Goal: Information Seeking & Learning: Learn about a topic

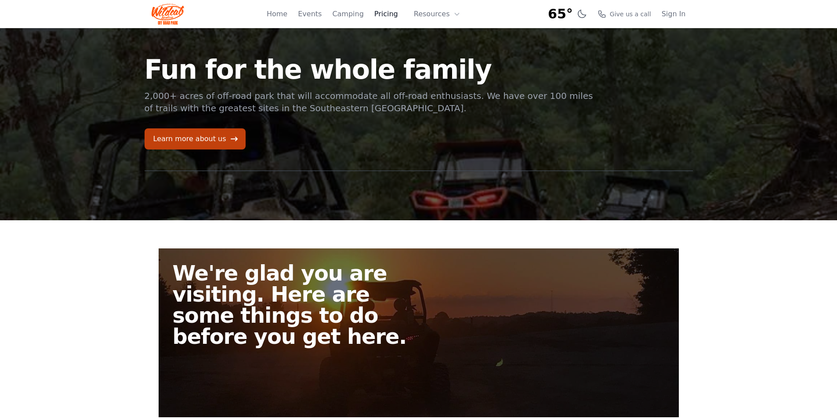
click at [396, 15] on link "Pricing" at bounding box center [386, 14] width 24 height 11
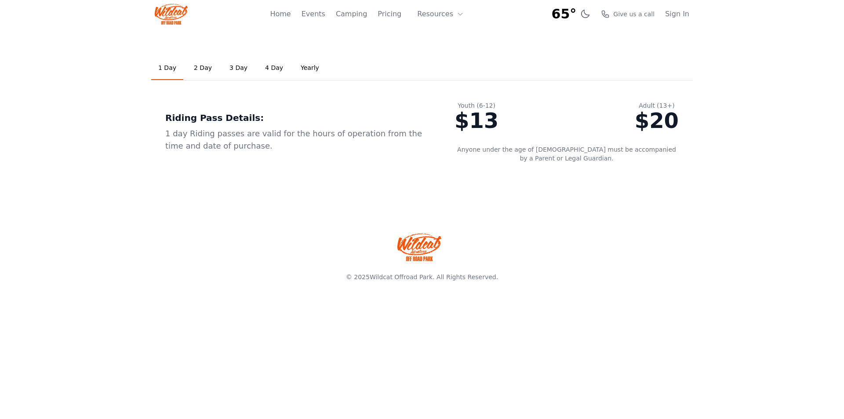
click at [203, 65] on link "2 Day" at bounding box center [203, 68] width 32 height 24
click at [232, 64] on link "3 Day" at bounding box center [238, 68] width 32 height 24
click at [290, 15] on link "Home" at bounding box center [280, 14] width 21 height 11
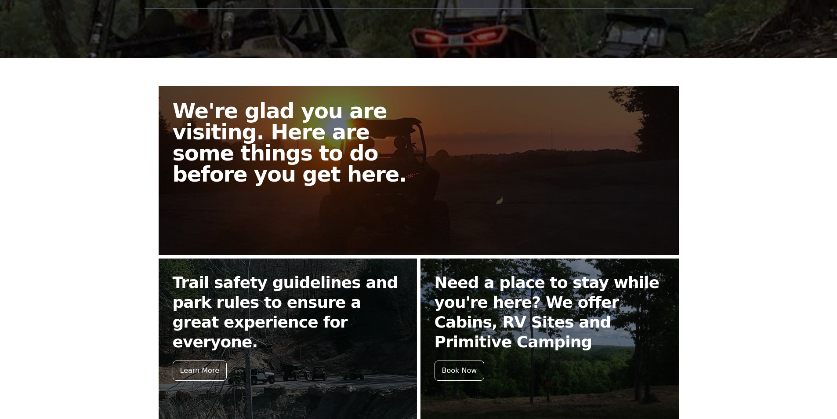
scroll to position [162, 0]
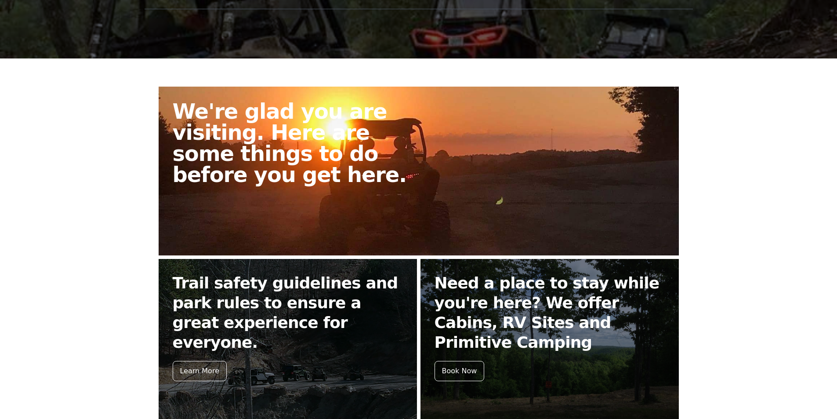
click at [292, 147] on h2 "We're glad you are visiting. Here are some things to do before you get here." at bounding box center [299, 143] width 253 height 84
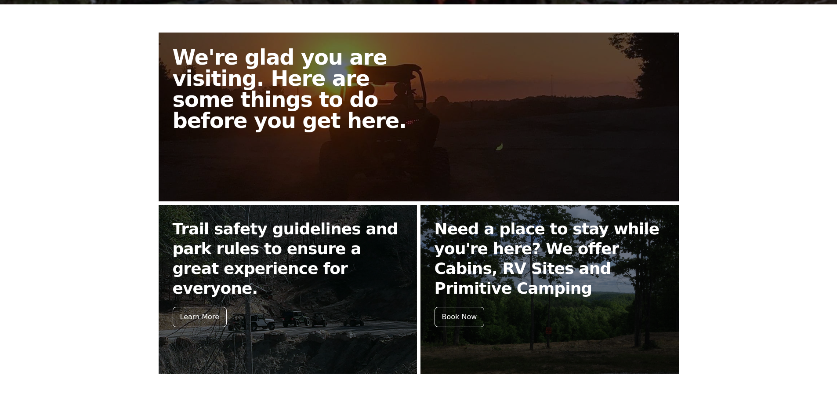
scroll to position [220, 0]
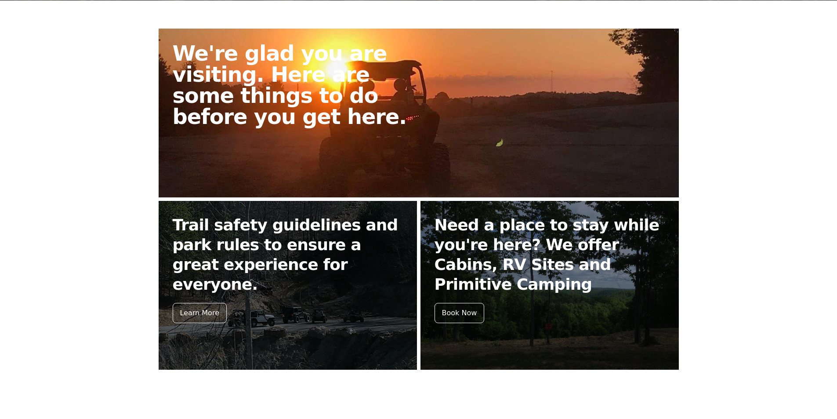
click at [239, 92] on h2 "We're glad you are visiting. Here are some things to do before you get here." at bounding box center [299, 85] width 253 height 84
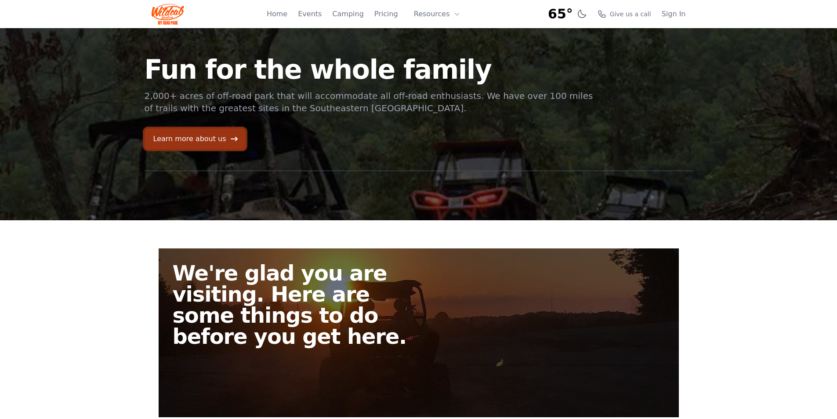
click at [189, 136] on link "Learn more about us" at bounding box center [195, 138] width 101 height 21
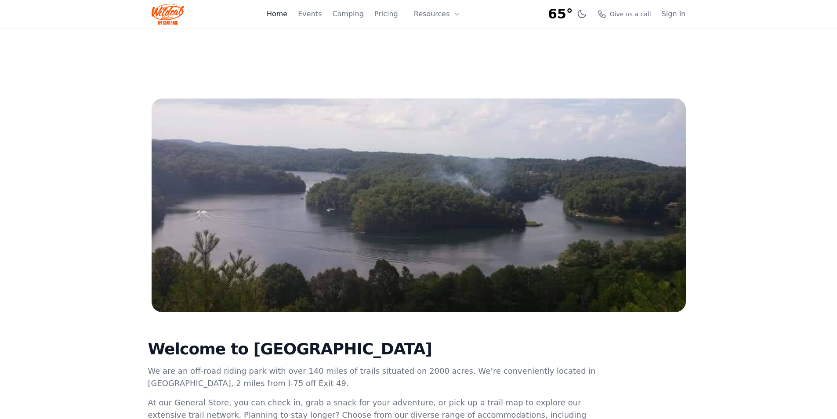
click at [287, 14] on link "Home" at bounding box center [277, 14] width 21 height 11
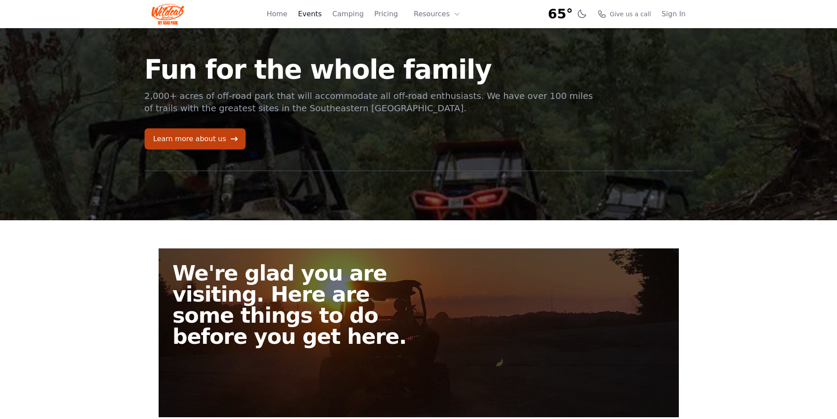
click at [319, 14] on link "Events" at bounding box center [310, 14] width 24 height 11
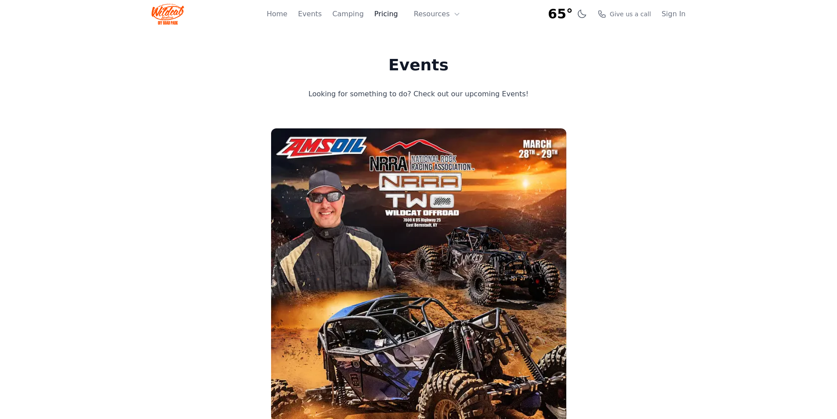
click at [390, 13] on link "Pricing" at bounding box center [386, 14] width 24 height 11
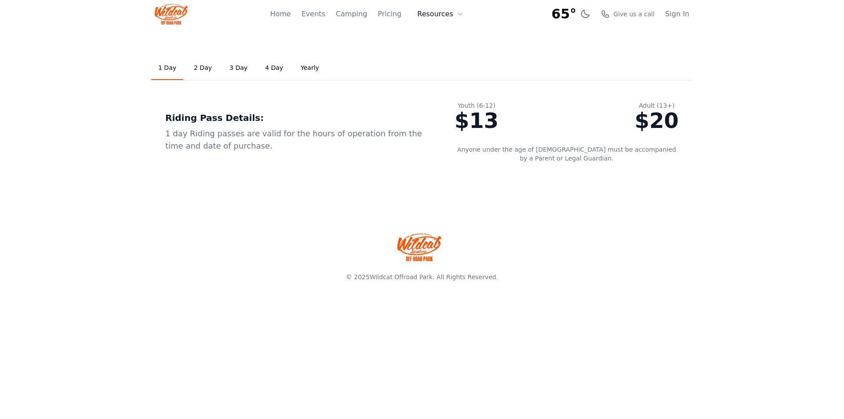
click at [427, 11] on button "Resources" at bounding box center [440, 14] width 57 height 18
click at [366, 16] on link "Camping" at bounding box center [351, 14] width 31 height 11
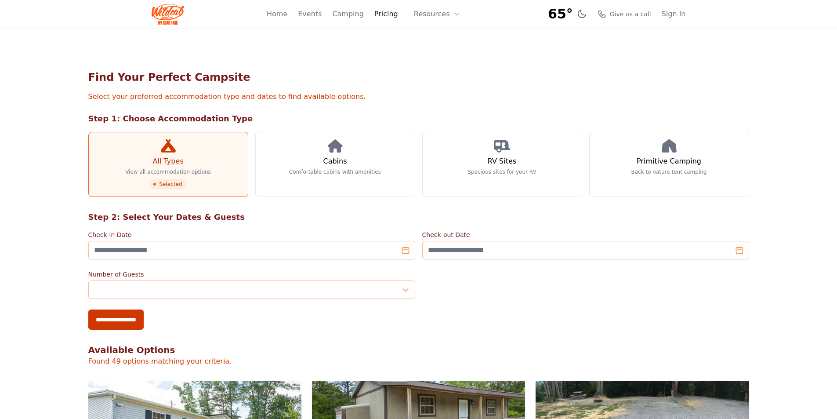
click at [390, 16] on link "Pricing" at bounding box center [386, 14] width 24 height 11
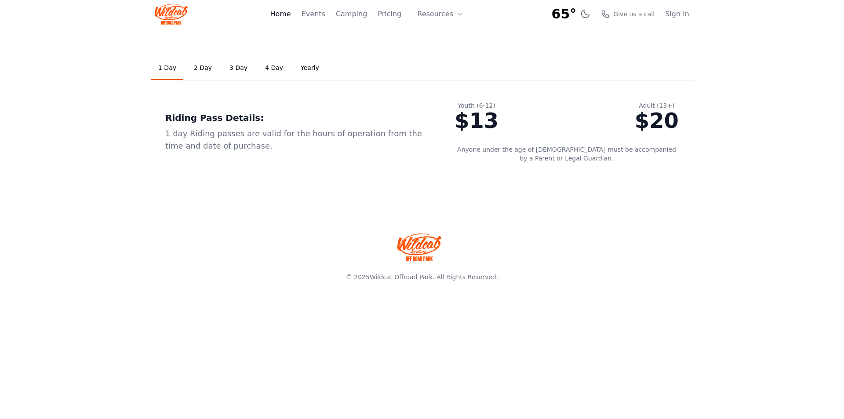
click at [284, 14] on link "Home" at bounding box center [280, 14] width 21 height 11
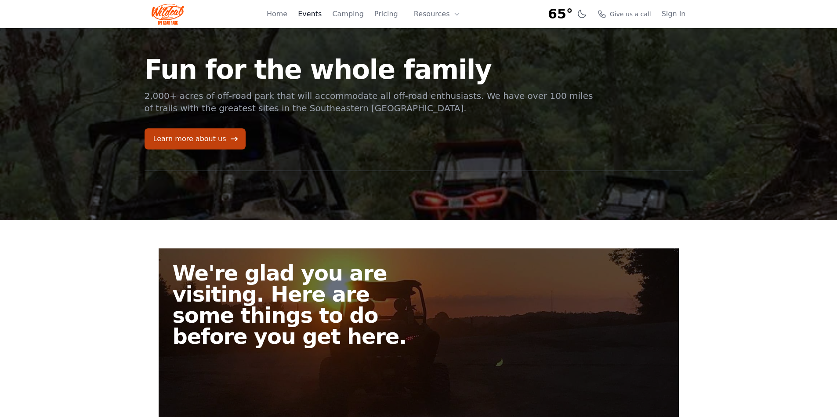
click at [322, 12] on link "Events" at bounding box center [310, 14] width 24 height 11
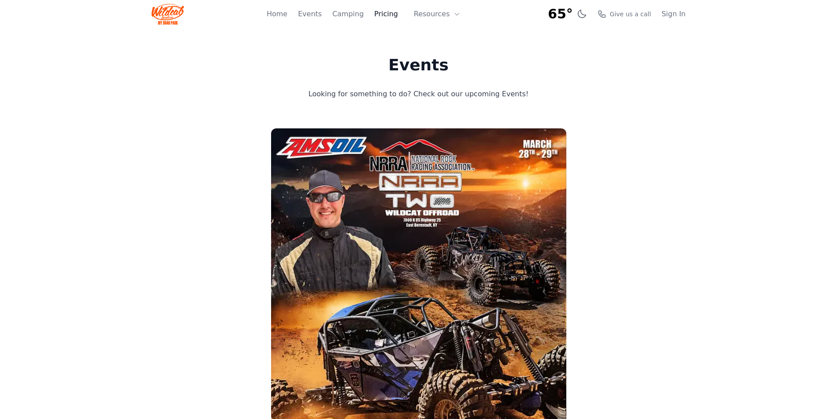
click at [391, 14] on link "Pricing" at bounding box center [386, 14] width 24 height 11
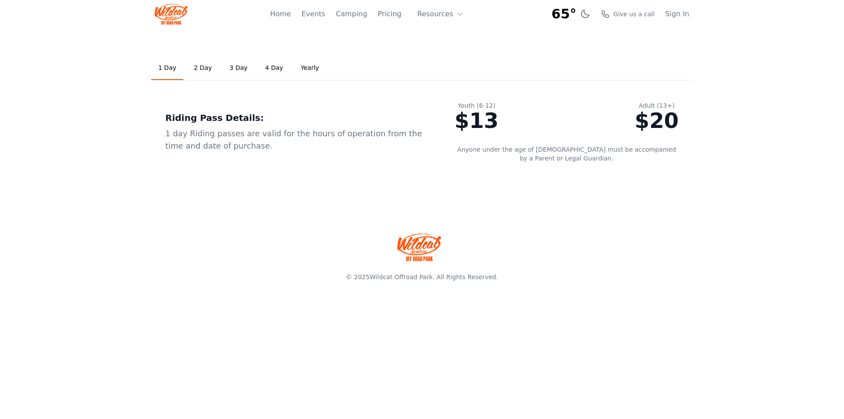
click at [196, 69] on link "2 Day" at bounding box center [203, 68] width 32 height 24
click at [290, 14] on link "Home" at bounding box center [280, 14] width 21 height 11
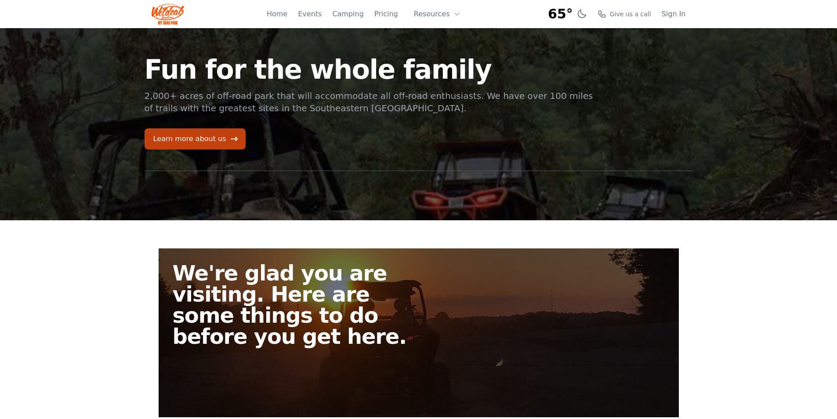
scroll to position [162, 0]
